Goal: Task Accomplishment & Management: Complete application form

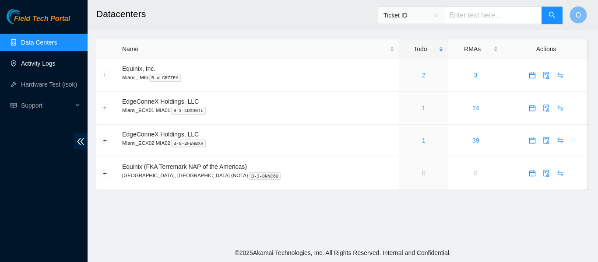
click at [40, 62] on link "Activity Logs" at bounding box center [38, 63] width 35 height 7
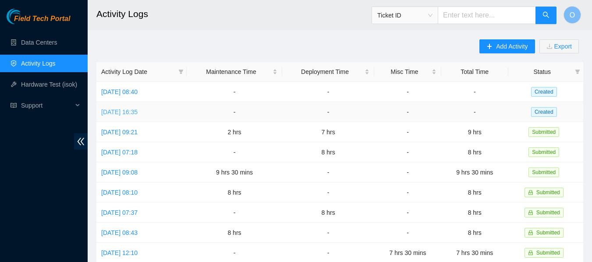
click at [138, 109] on link "[DATE] 16:35" at bounding box center [119, 112] width 36 height 7
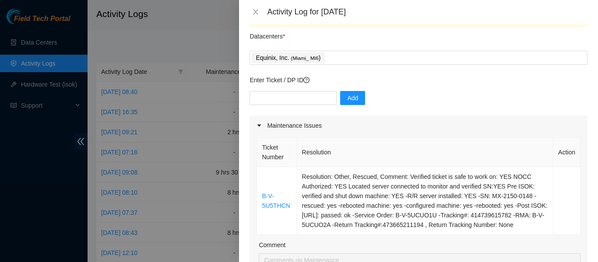
scroll to position [24, 0]
click at [299, 100] on input "text" at bounding box center [293, 98] width 87 height 14
click at [454, 95] on div "Add" at bounding box center [419, 103] width 338 height 25
click at [272, 95] on input "text" at bounding box center [293, 98] width 87 height 14
type input "DP85107"
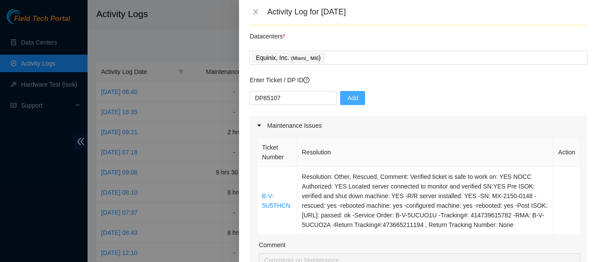
click at [347, 101] on span "Add" at bounding box center [352, 98] width 11 height 10
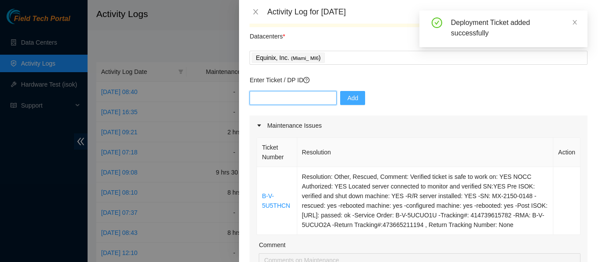
click at [311, 101] on input "text" at bounding box center [293, 98] width 87 height 14
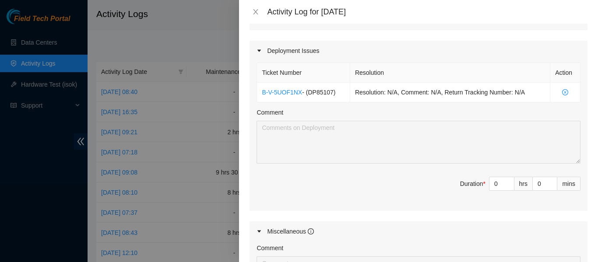
scroll to position [337, 0]
click at [491, 191] on input "0" at bounding box center [502, 183] width 25 height 13
drag, startPoint x: 491, startPoint y: 195, endPoint x: 477, endPoint y: 194, distance: 14.0
click at [477, 194] on span "Duration * 0 hrs 0 mins" at bounding box center [419, 189] width 324 height 25
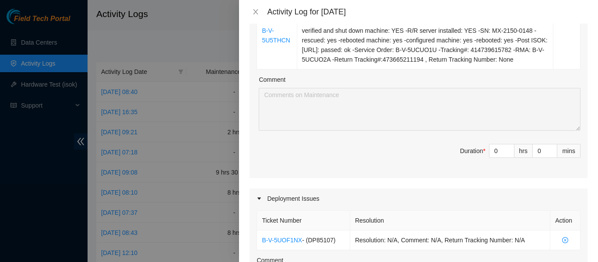
scroll to position [189, 0]
drag, startPoint x: 494, startPoint y: 160, endPoint x: 477, endPoint y: 162, distance: 16.8
click at [477, 162] on span "Duration * 0 hrs 0 mins" at bounding box center [419, 157] width 324 height 25
type input "2"
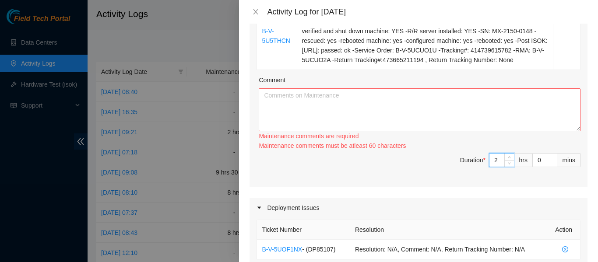
type input "2"
click at [477, 162] on div "Ticket Number Resolution Action B-V-5U5THCN Resolution: Other, Rescued, Comment…" at bounding box center [419, 79] width 338 height 217
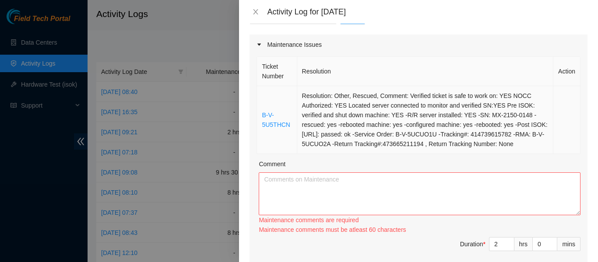
drag, startPoint x: 259, startPoint y: 94, endPoint x: 455, endPoint y: 150, distance: 203.7
click at [455, 150] on tr "B-V-5U5THCN Resolution: Other, Rescued, Comment: Verified ticket is safe to wor…" at bounding box center [419, 120] width 324 height 68
copy tr "B-V-5U5THCN Resolution: Other, Rescued, Comment: Verified ticket is safe to wor…"
click at [358, 207] on textarea "Comment" at bounding box center [420, 194] width 322 height 43
type textarea "v"
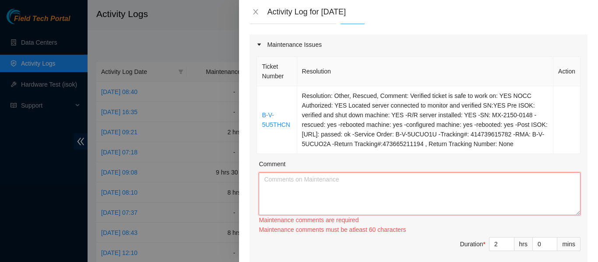
paste textarea "B-V-5U5THCN Resolution: Other, Rescued, Comment: Verified ticket is safe to wor…"
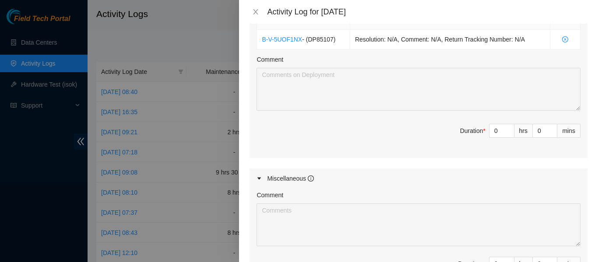
scroll to position [390, 0]
type textarea "B-V-5U5THCN Resolution: Other, Rescued, Comment: Verified ticket is safe to wor…"
drag, startPoint x: 493, startPoint y: 141, endPoint x: 477, endPoint y: 142, distance: 15.8
click at [477, 142] on span "Duration * 0 hrs 0 mins" at bounding box center [419, 136] width 324 height 25
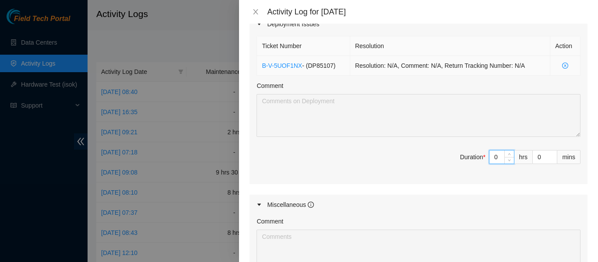
scroll to position [363, 0]
type input "8"
type input "10"
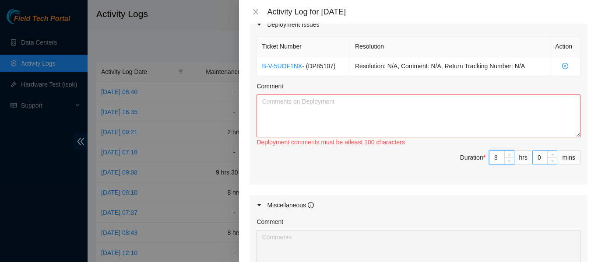
type input "8"
click at [537, 164] on input "0" at bounding box center [545, 157] width 24 height 13
type input "03"
type input "3"
type input "030"
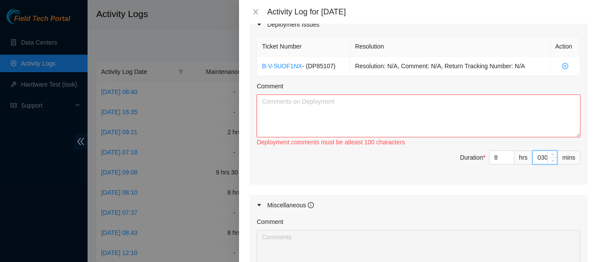
type input "30"
type input "03"
type input "3"
type input "0"
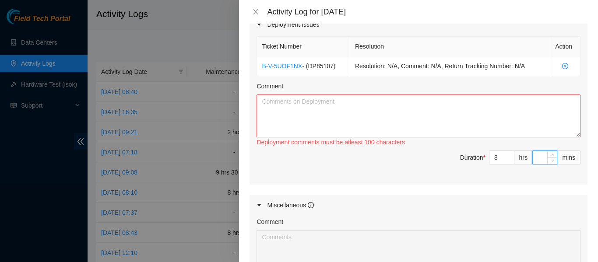
type input "3"
type input "30"
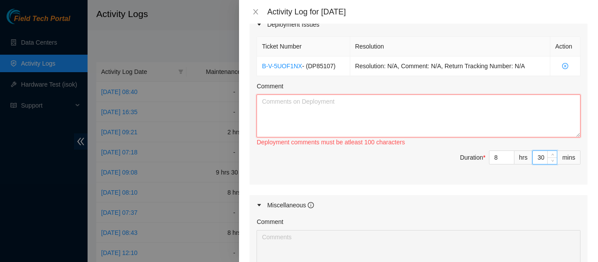
click at [305, 120] on textarea "Comment" at bounding box center [419, 116] width 324 height 43
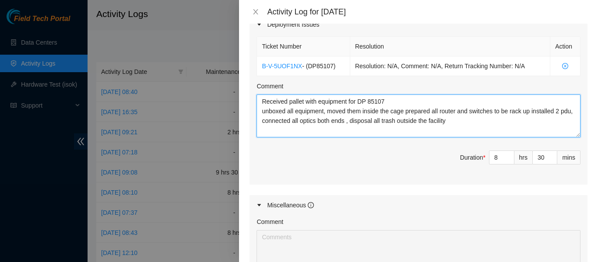
scroll to position [525, 0]
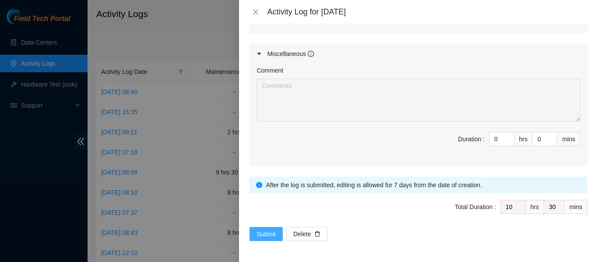
type textarea "Received pallet with equipment for DP 85107 unboxed all equipment, moved them i…"
click at [272, 231] on span "Submit" at bounding box center [266, 234] width 19 height 10
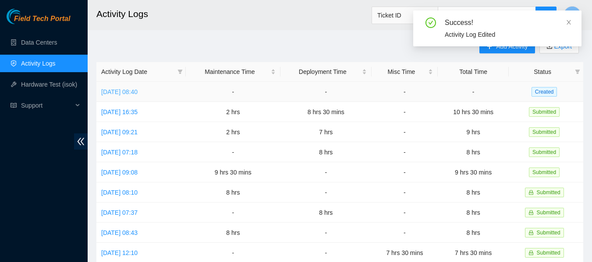
click at [132, 93] on link "[DATE] 08:40" at bounding box center [119, 91] width 36 height 7
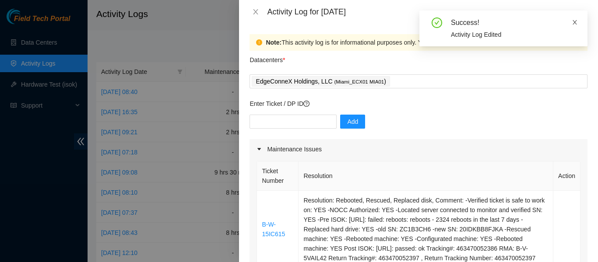
click at [575, 25] on icon "close" at bounding box center [575, 22] width 6 height 6
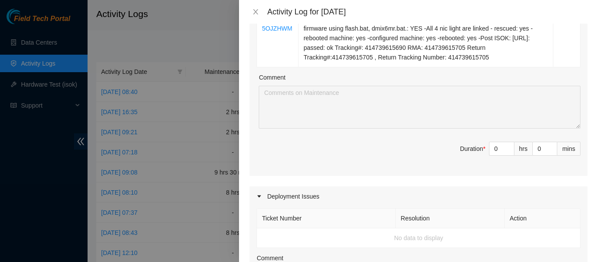
scroll to position [289, 0]
drag, startPoint x: 491, startPoint y: 148, endPoint x: 468, endPoint y: 148, distance: 23.6
click at [468, 148] on span "Duration * 0 hrs 0 mins" at bounding box center [419, 153] width 324 height 25
type input "8"
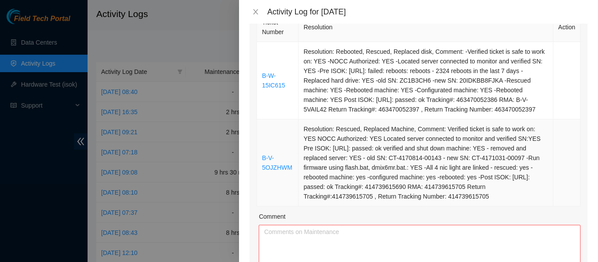
scroll to position [148, 0]
type input "8"
drag, startPoint x: 259, startPoint y: 50, endPoint x: 492, endPoint y: 202, distance: 278.4
click at [492, 202] on tbody "B-W-15IC615 Resolution: Rebooted, Rescued, Replaced disk, Comment: -Verified ti…" at bounding box center [419, 124] width 324 height 165
copy tbody "B-W-15IC615 Resolution: Rebooted, Rescued, Replaced disk, Comment: -Verified ti…"
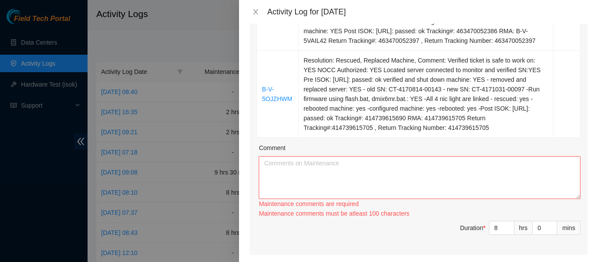
scroll to position [219, 0]
click at [402, 181] on textarea "Comment" at bounding box center [420, 176] width 322 height 43
paste textarea "B-W-15IC615 Resolution: Rebooted, Rescued, Replaced disk, Comment: -Verified ti…"
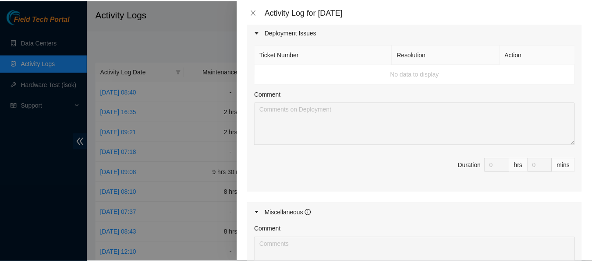
scroll to position [612, 0]
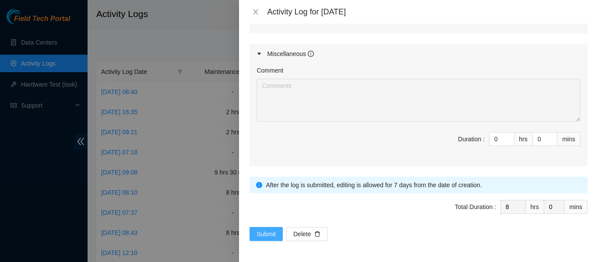
type textarea "B-W-15IC615 Resolution: Rebooted, Rescued, Replaced disk, Comment: -Verified ti…"
click at [265, 233] on span "Submit" at bounding box center [266, 234] width 19 height 10
